Goal: Transaction & Acquisition: Purchase product/service

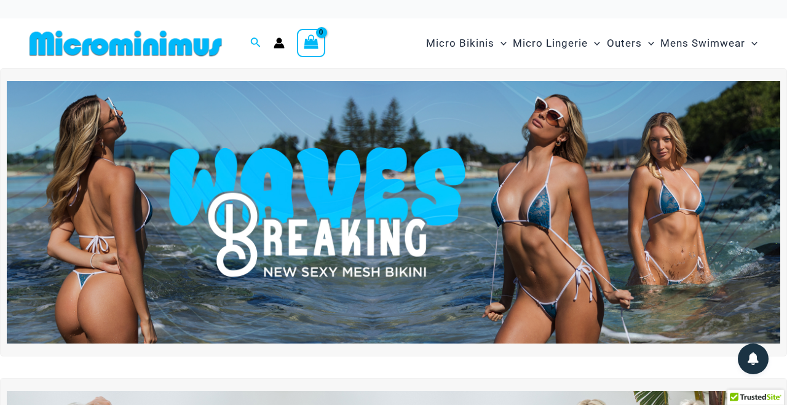
click at [455, 221] on img at bounding box center [393, 212] width 773 height 263
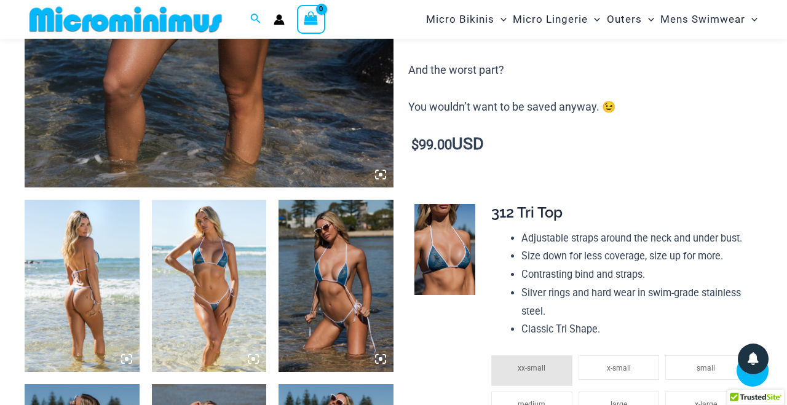
scroll to position [623, 0]
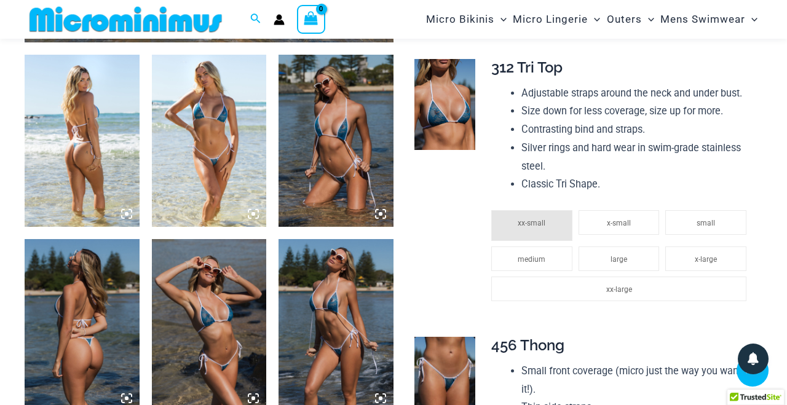
click at [86, 143] on img at bounding box center [82, 141] width 115 height 172
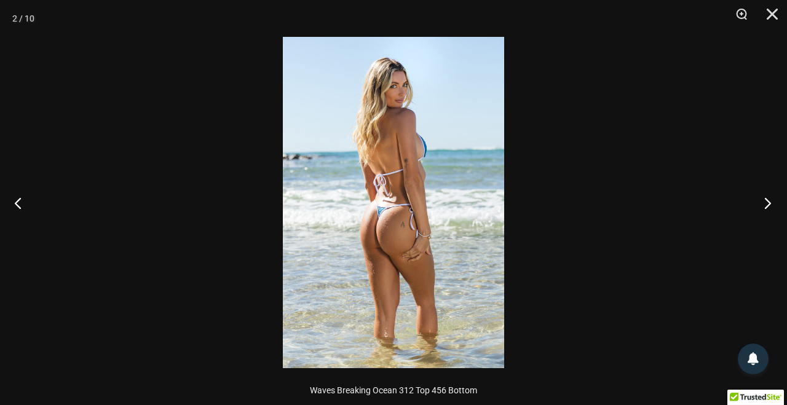
click at [768, 200] on button "Next" at bounding box center [764, 202] width 46 height 61
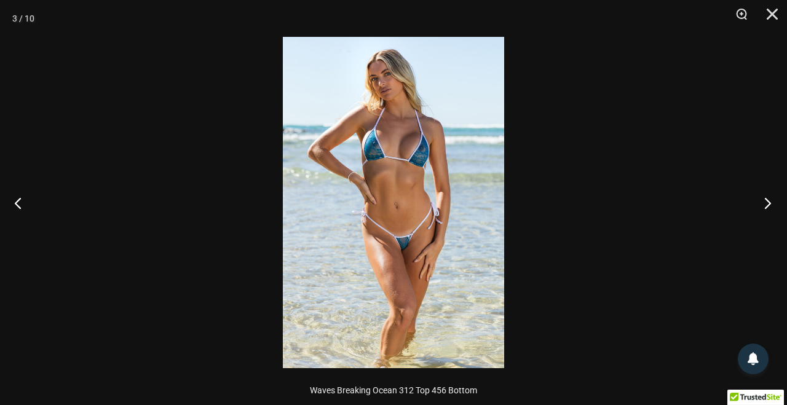
click at [768, 200] on button "Next" at bounding box center [764, 202] width 46 height 61
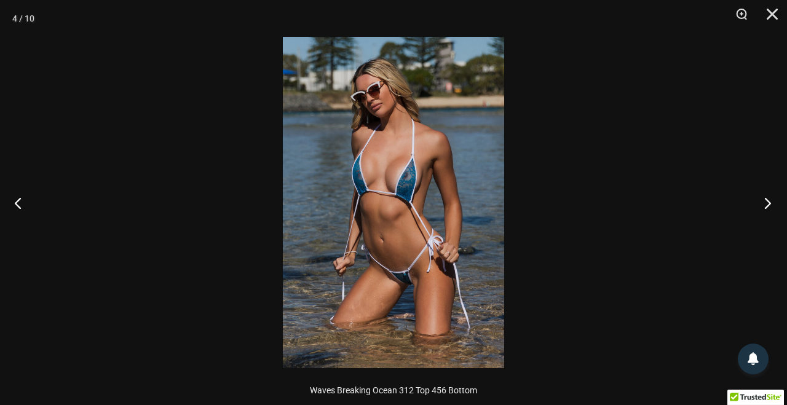
click at [768, 200] on button "Next" at bounding box center [764, 202] width 46 height 61
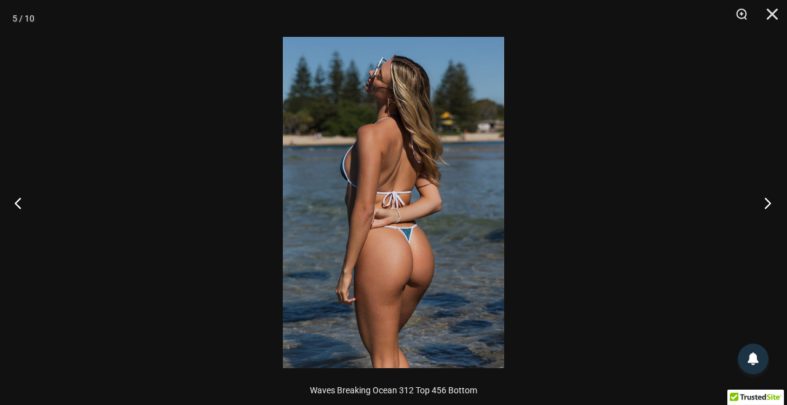
click at [768, 200] on button "Next" at bounding box center [764, 202] width 46 height 61
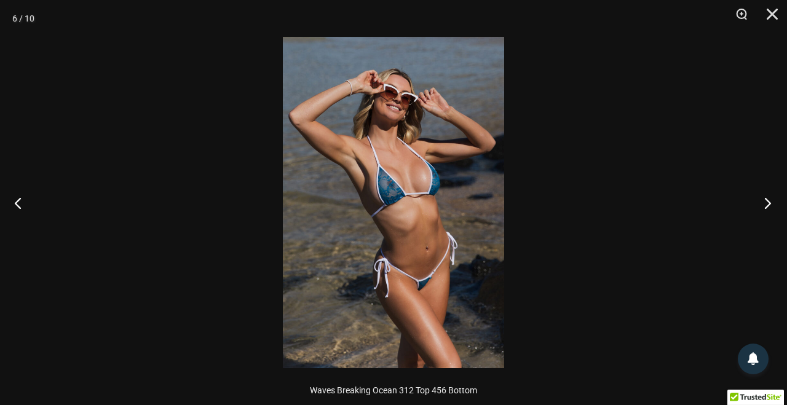
click at [768, 200] on button "Next" at bounding box center [764, 202] width 46 height 61
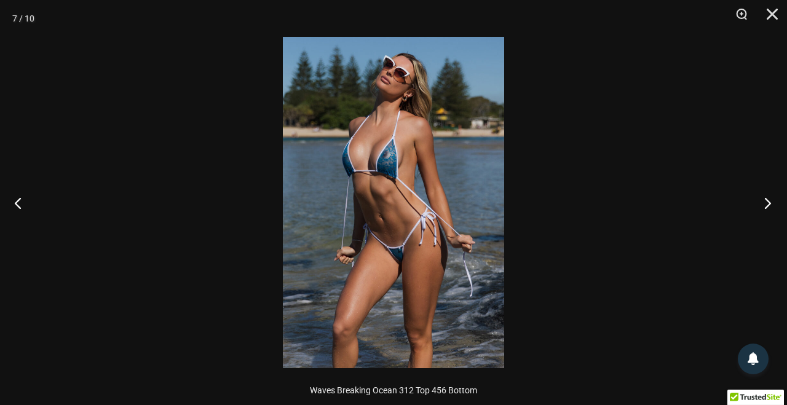
click at [768, 200] on button "Next" at bounding box center [764, 202] width 46 height 61
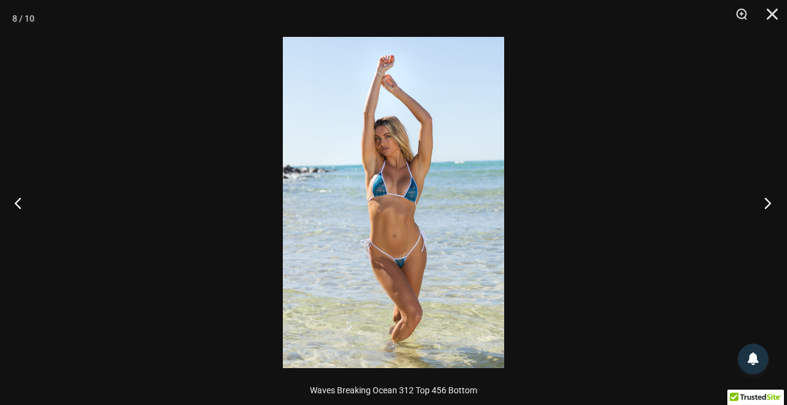
click at [768, 200] on button "Next" at bounding box center [764, 202] width 46 height 61
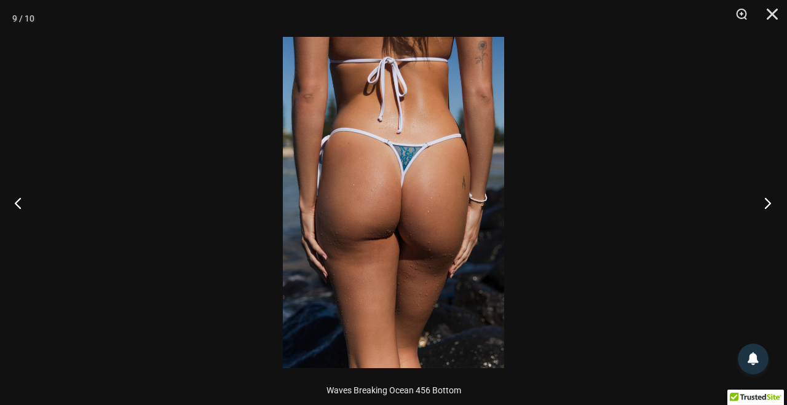
click at [768, 200] on button "Next" at bounding box center [764, 202] width 46 height 61
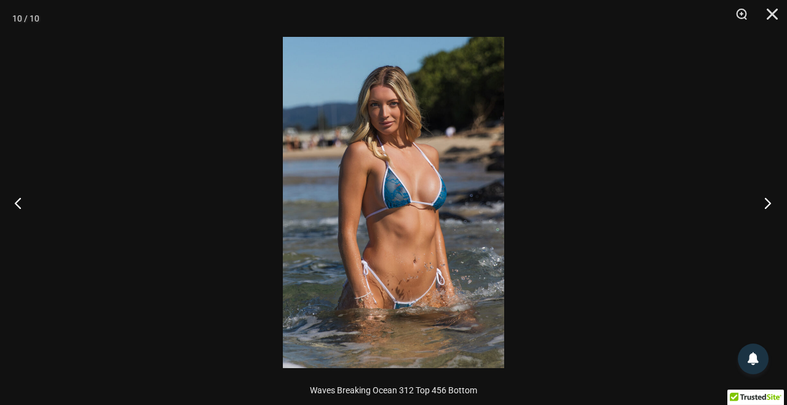
click at [768, 200] on button "Next" at bounding box center [764, 202] width 46 height 61
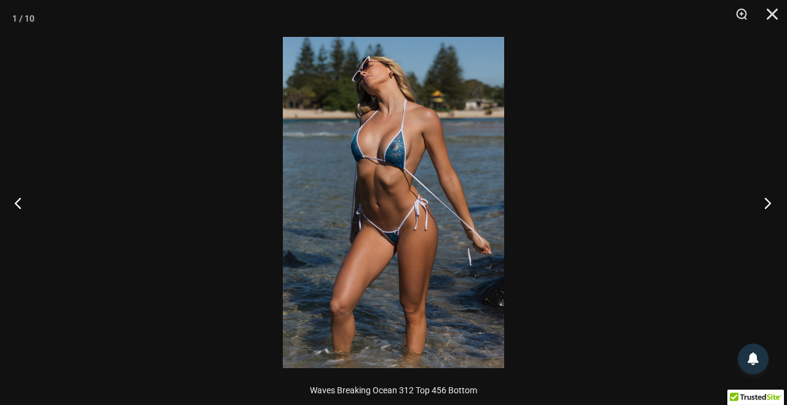
click at [768, 200] on button "Next" at bounding box center [764, 202] width 46 height 61
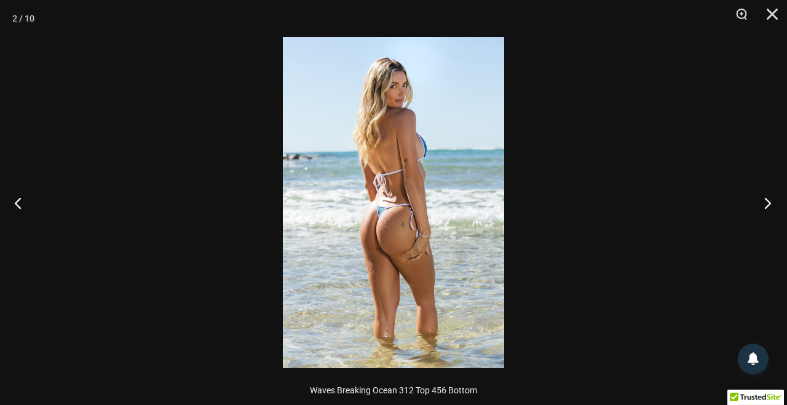
click at [768, 200] on button "Next" at bounding box center [764, 202] width 46 height 61
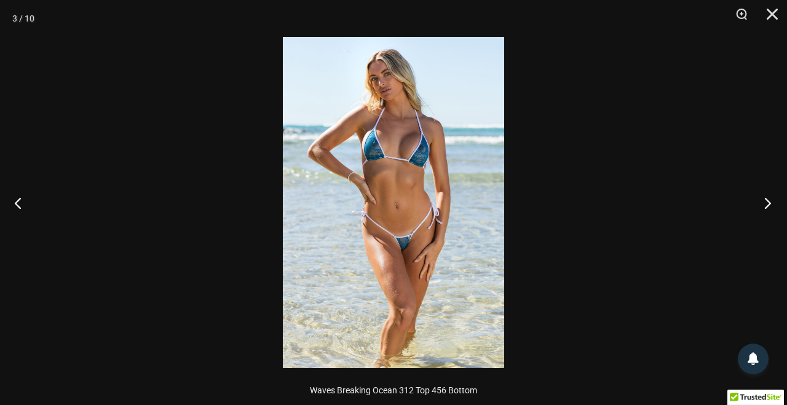
click at [768, 200] on button "Next" at bounding box center [764, 202] width 46 height 61
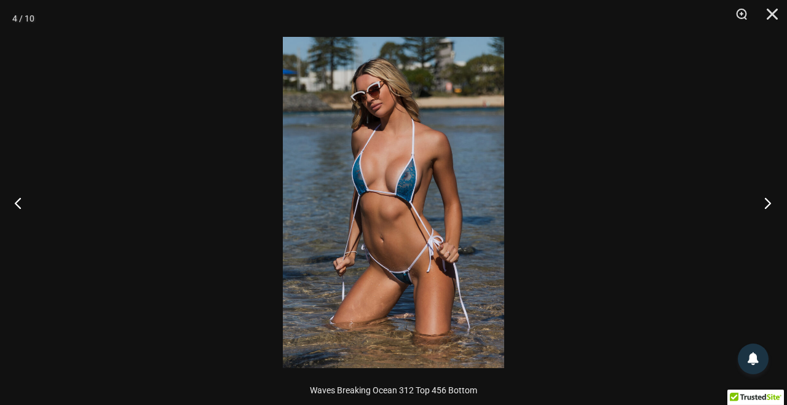
click at [768, 200] on button "Next" at bounding box center [764, 202] width 46 height 61
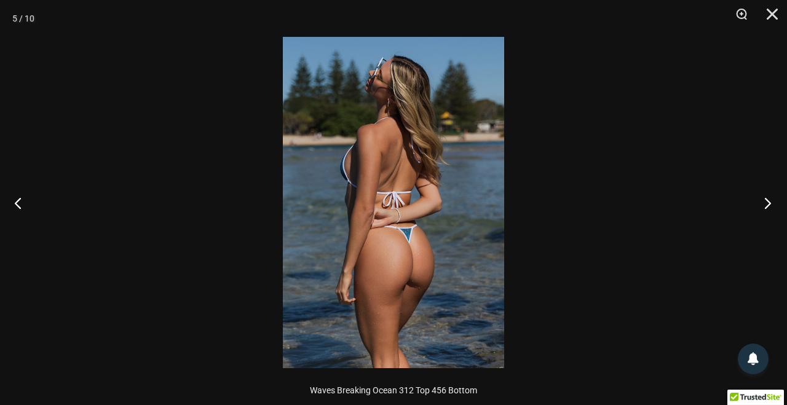
click at [768, 200] on button "Next" at bounding box center [764, 202] width 46 height 61
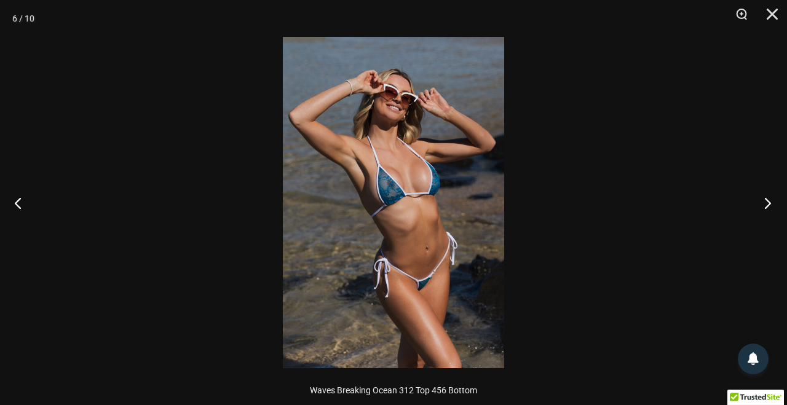
click at [768, 200] on button "Next" at bounding box center [764, 202] width 46 height 61
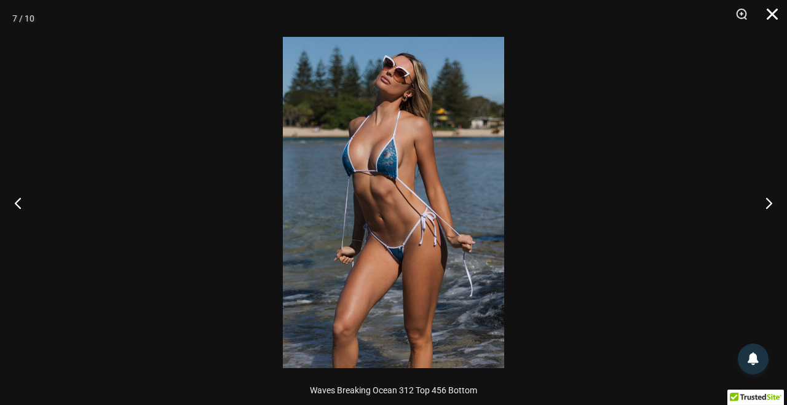
click at [777, 12] on button "Close" at bounding box center [768, 18] width 31 height 37
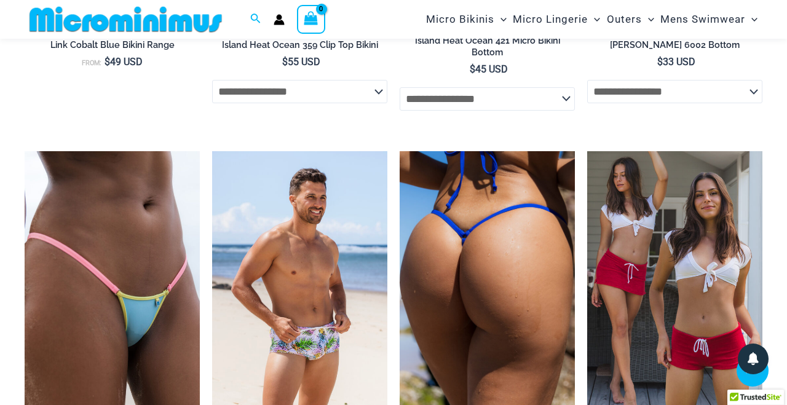
scroll to position [3345, 0]
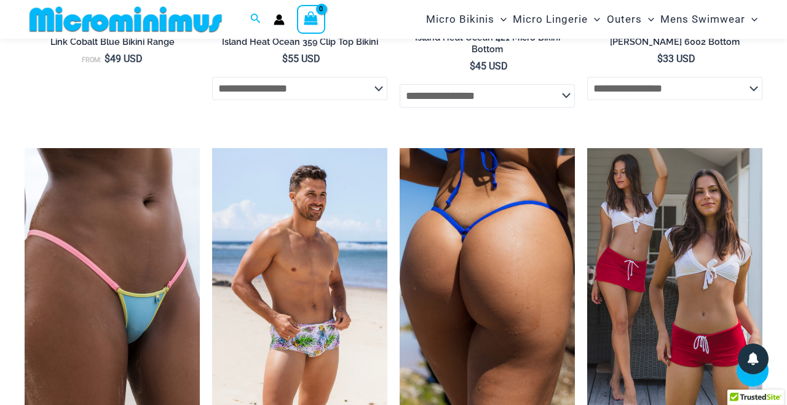
click at [503, 235] on img at bounding box center [487, 279] width 175 height 263
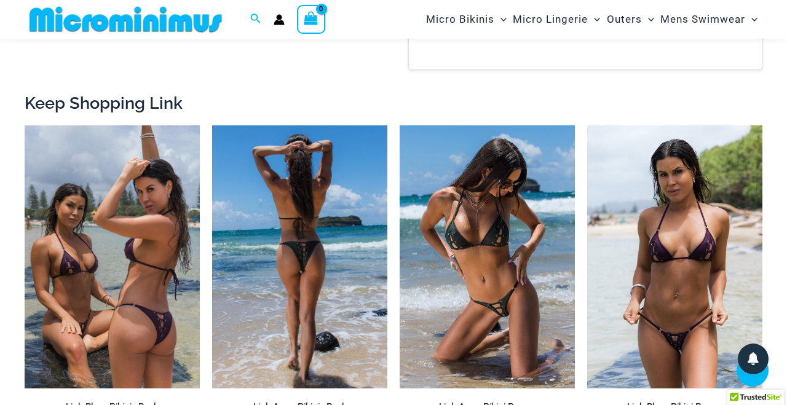
scroll to position [1040, 0]
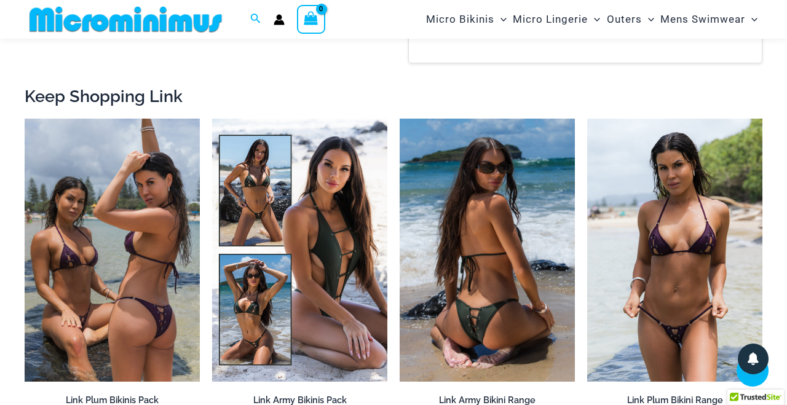
click at [468, 287] on img at bounding box center [487, 250] width 175 height 263
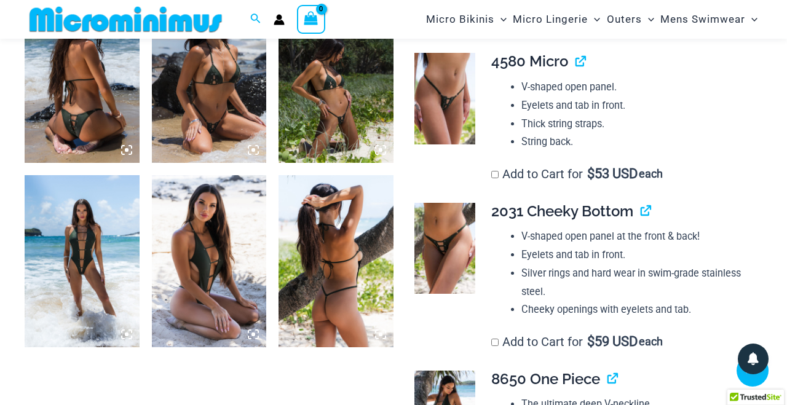
scroll to position [705, 0]
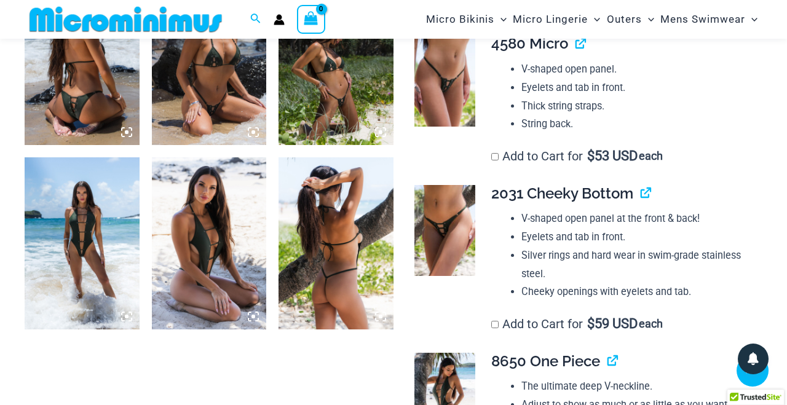
click at [124, 255] on img at bounding box center [82, 243] width 115 height 172
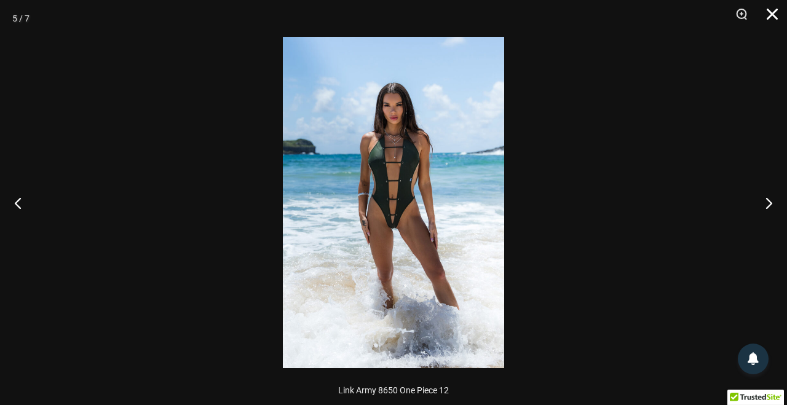
click at [773, 16] on button "Close" at bounding box center [768, 18] width 31 height 37
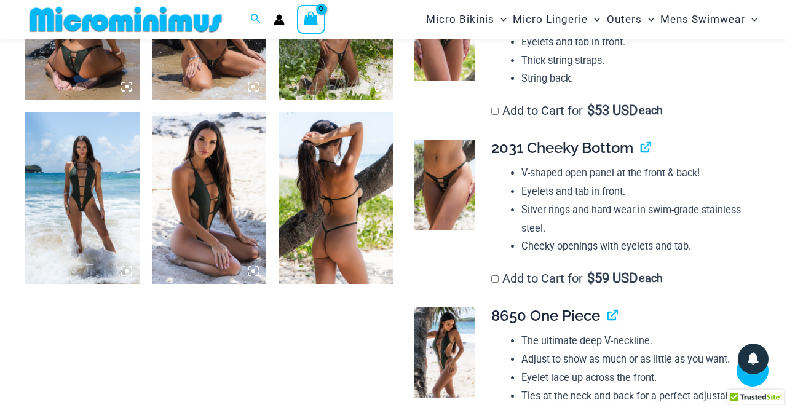
scroll to position [730, 0]
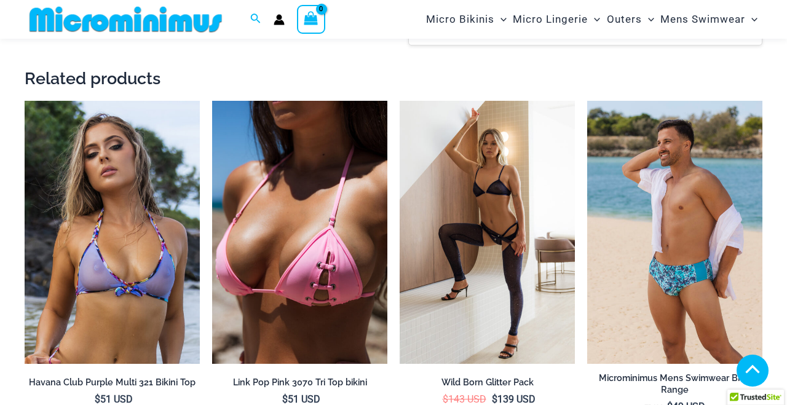
scroll to position [1842, 0]
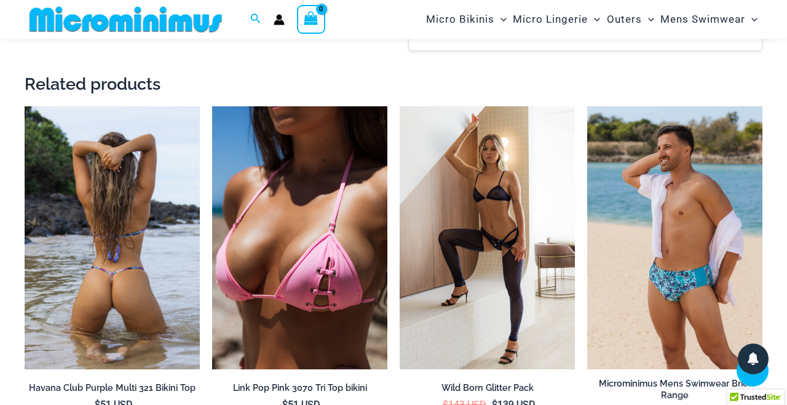
click at [144, 227] on img at bounding box center [112, 237] width 175 height 263
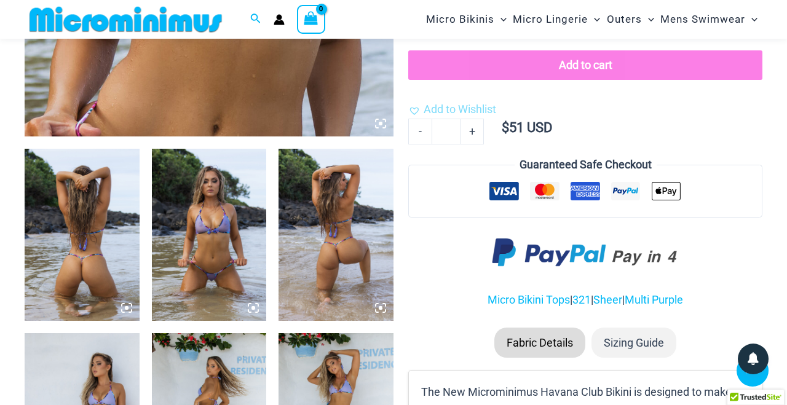
scroll to position [526, 0]
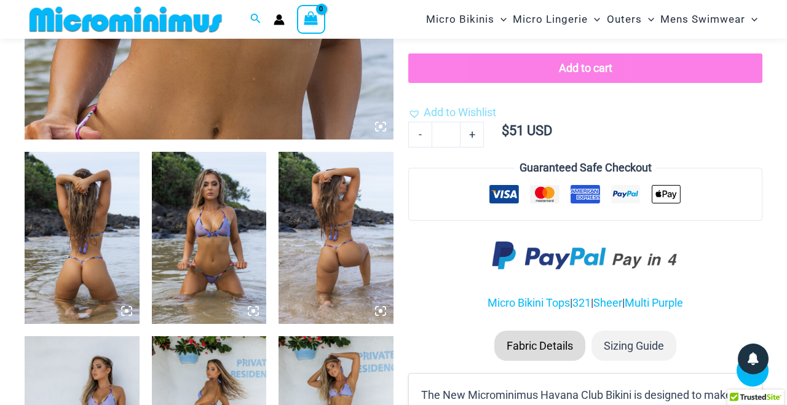
click at [95, 246] on img at bounding box center [82, 238] width 115 height 172
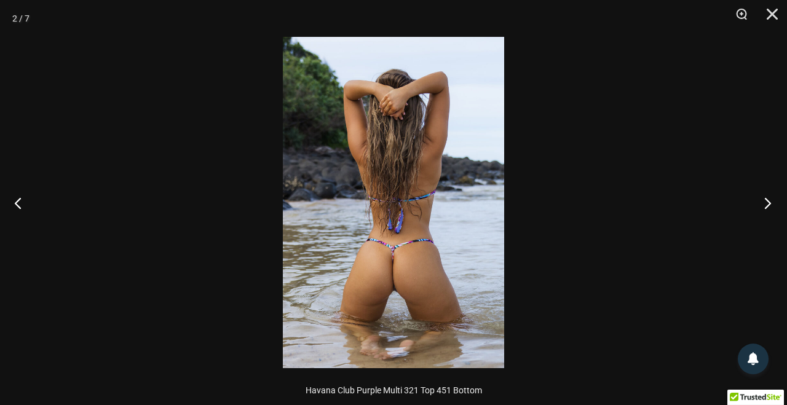
click at [770, 199] on button "Next" at bounding box center [764, 202] width 46 height 61
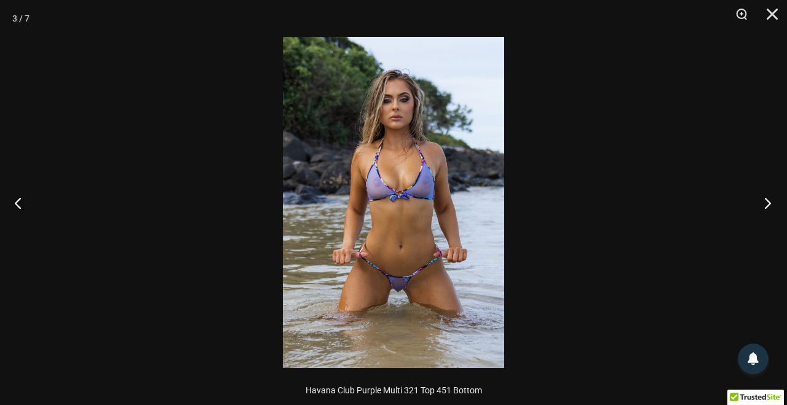
click at [770, 199] on button "Next" at bounding box center [764, 202] width 46 height 61
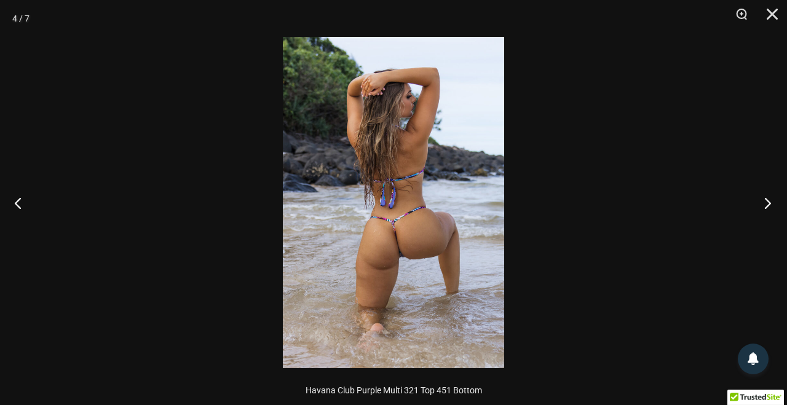
click at [770, 199] on button "Next" at bounding box center [764, 202] width 46 height 61
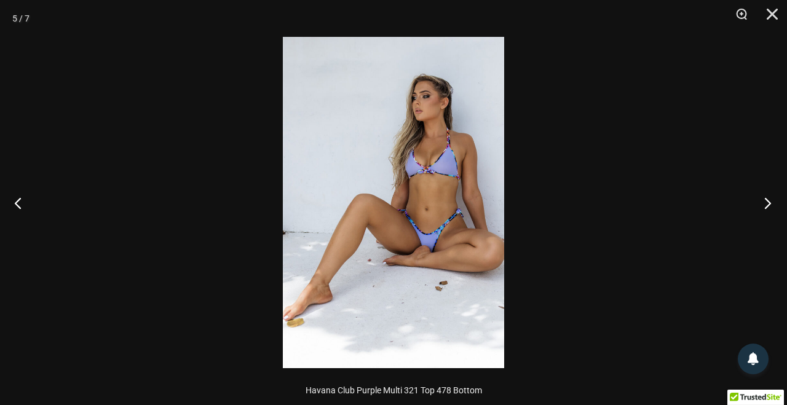
click at [770, 199] on button "Next" at bounding box center [764, 202] width 46 height 61
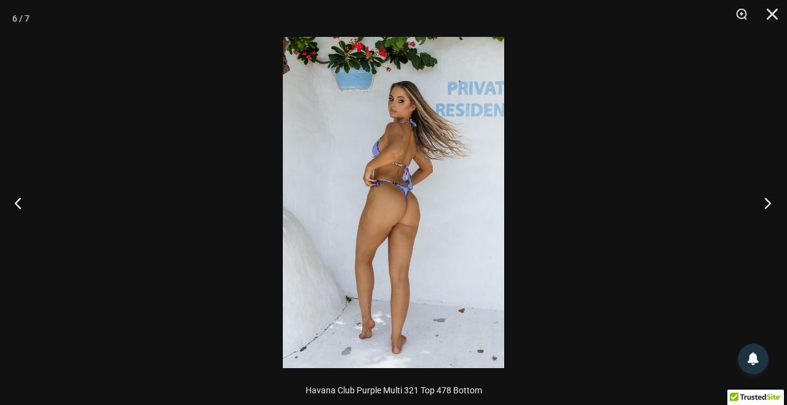
click at [770, 199] on button "Next" at bounding box center [764, 202] width 46 height 61
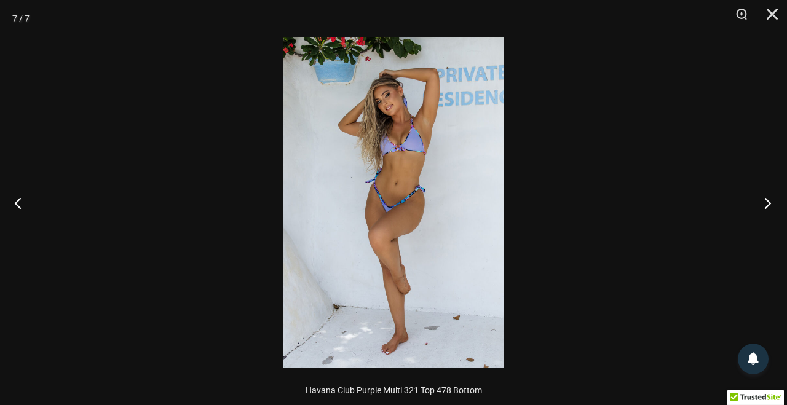
click at [770, 199] on button "Next" at bounding box center [764, 202] width 46 height 61
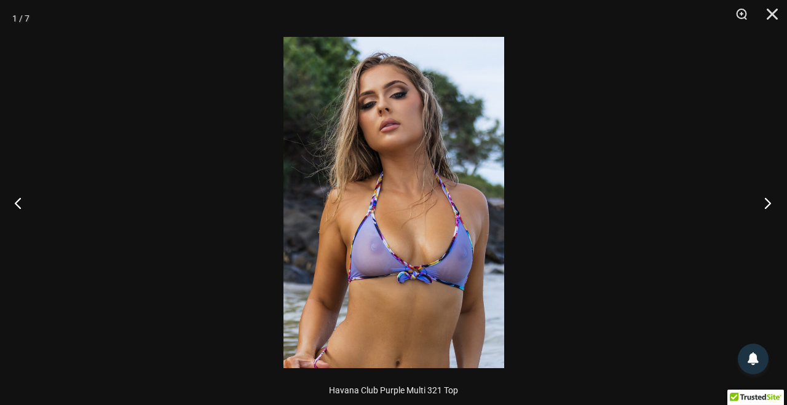
click at [770, 199] on button "Next" at bounding box center [764, 202] width 46 height 61
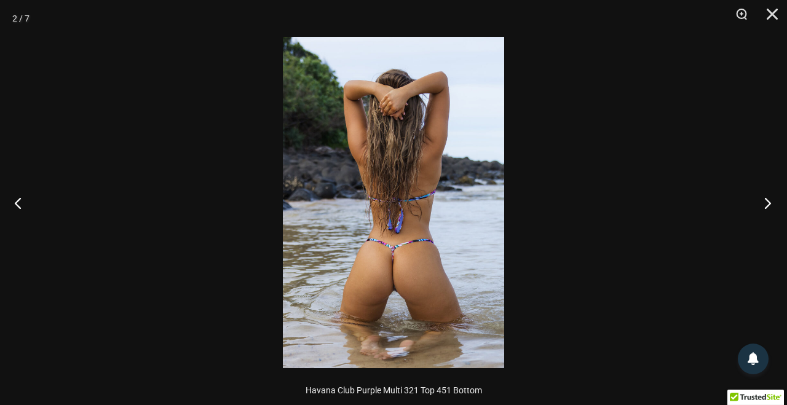
click at [770, 199] on button "Next" at bounding box center [764, 202] width 46 height 61
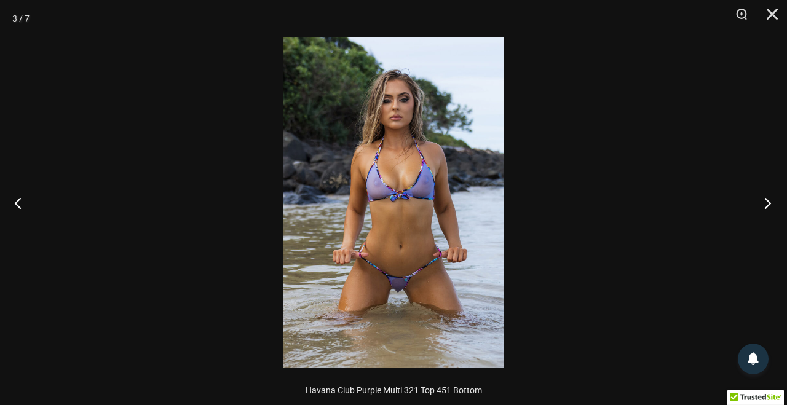
click at [770, 199] on button "Next" at bounding box center [764, 202] width 46 height 61
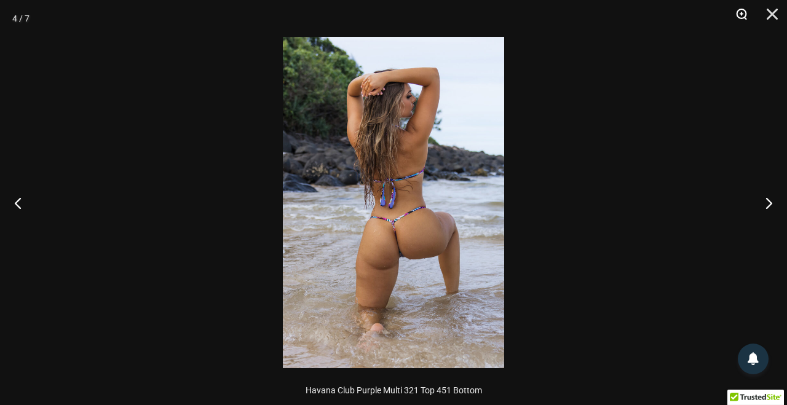
click at [744, 12] on button "Zoom" at bounding box center [737, 18] width 31 height 37
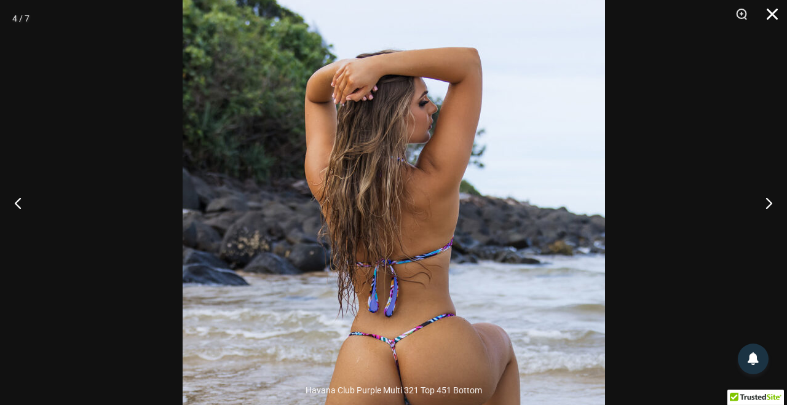
click at [773, 14] on button "Close" at bounding box center [768, 18] width 31 height 37
